Goal: Task Accomplishment & Management: Manage account settings

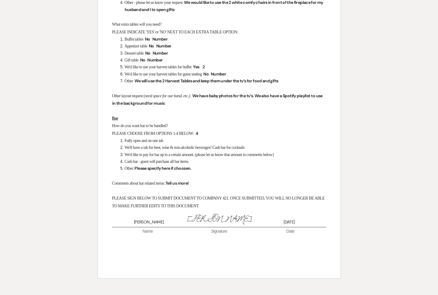
scroll to position [520, 0]
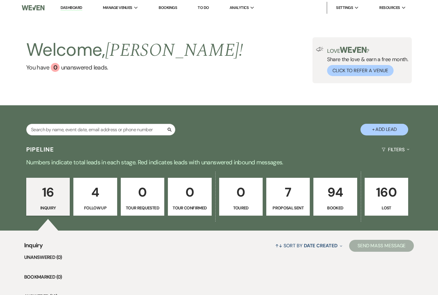
click at [323, 201] on p "94" at bounding box center [335, 192] width 36 height 20
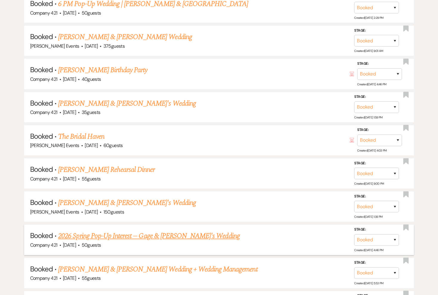
scroll to position [677, 0]
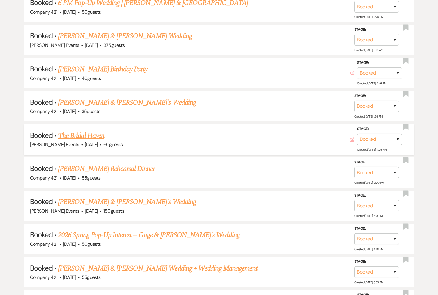
click at [91, 132] on link "The Bridal Haven" at bounding box center [81, 135] width 46 height 11
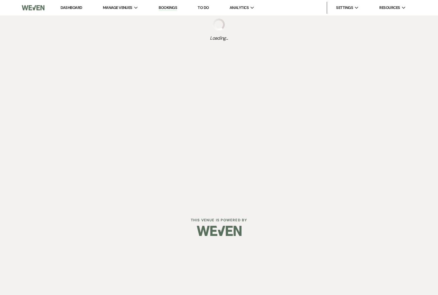
select select "12"
select select "13"
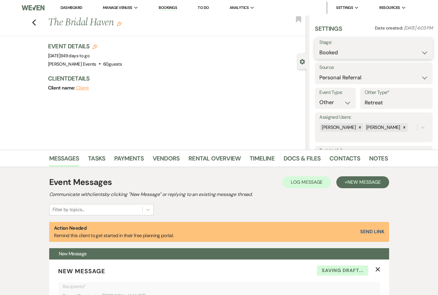
click at [394, 53] on select "Booked Lost" at bounding box center [374, 53] width 109 height 12
select select "8"
select select "3"
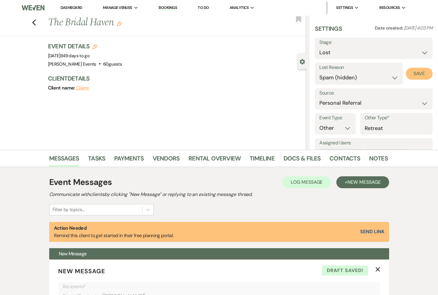
click at [418, 74] on button "Save" at bounding box center [419, 74] width 27 height 12
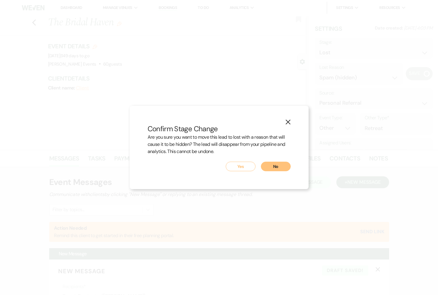
click at [234, 171] on button "Yes" at bounding box center [241, 167] width 30 height 10
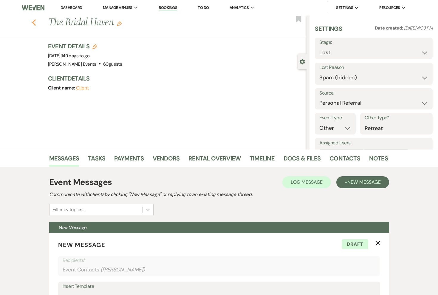
click at [36, 22] on icon "Previous" at bounding box center [34, 22] width 4 height 7
select select "8"
select select "3"
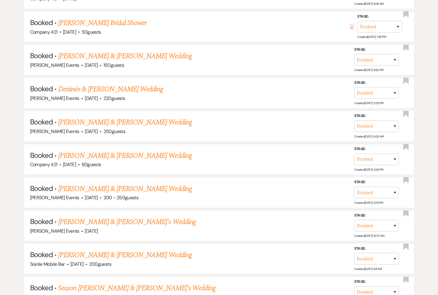
scroll to position [991, 0]
